Goal: Information Seeking & Learning: Learn about a topic

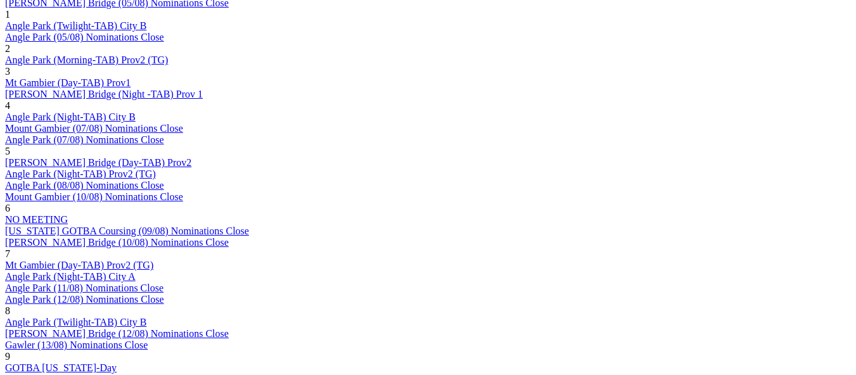
scroll to position [1014, 0]
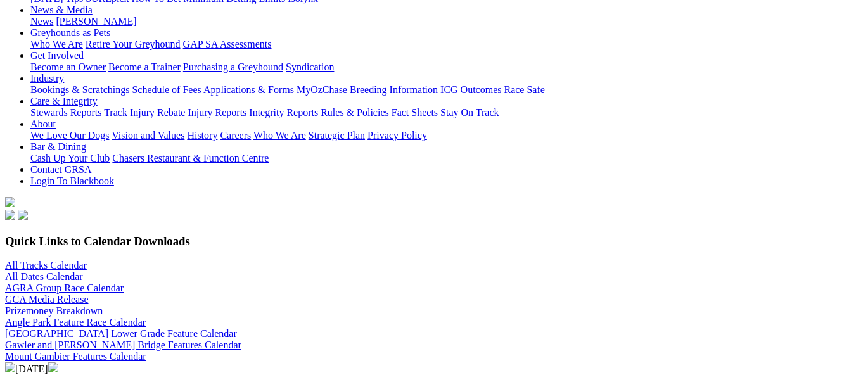
scroll to position [190, 0]
click at [58, 363] on img at bounding box center [53, 368] width 10 height 10
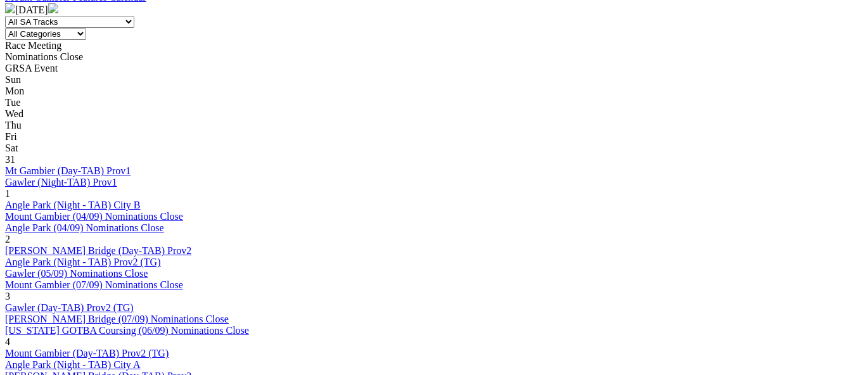
scroll to position [570, 0]
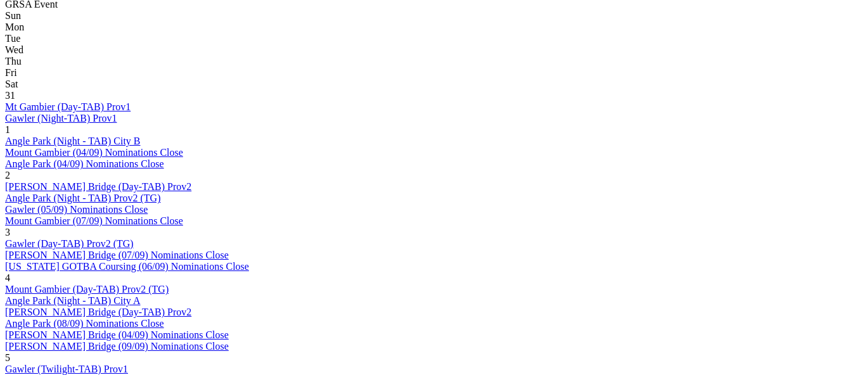
scroll to position [634, 0]
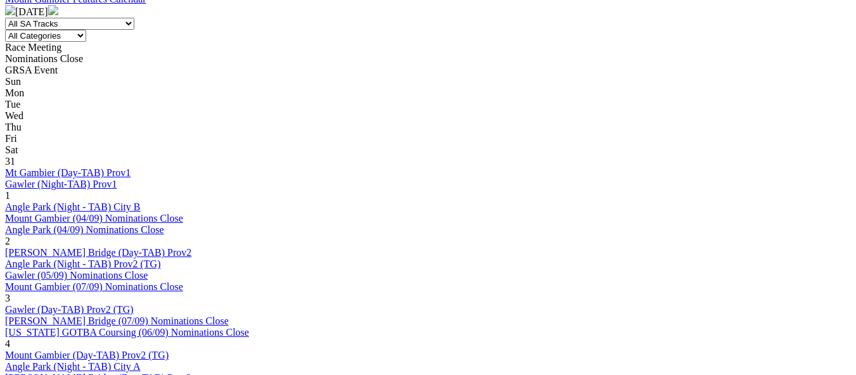
scroll to position [570, 0]
